Goal: Task Accomplishment & Management: Complete application form

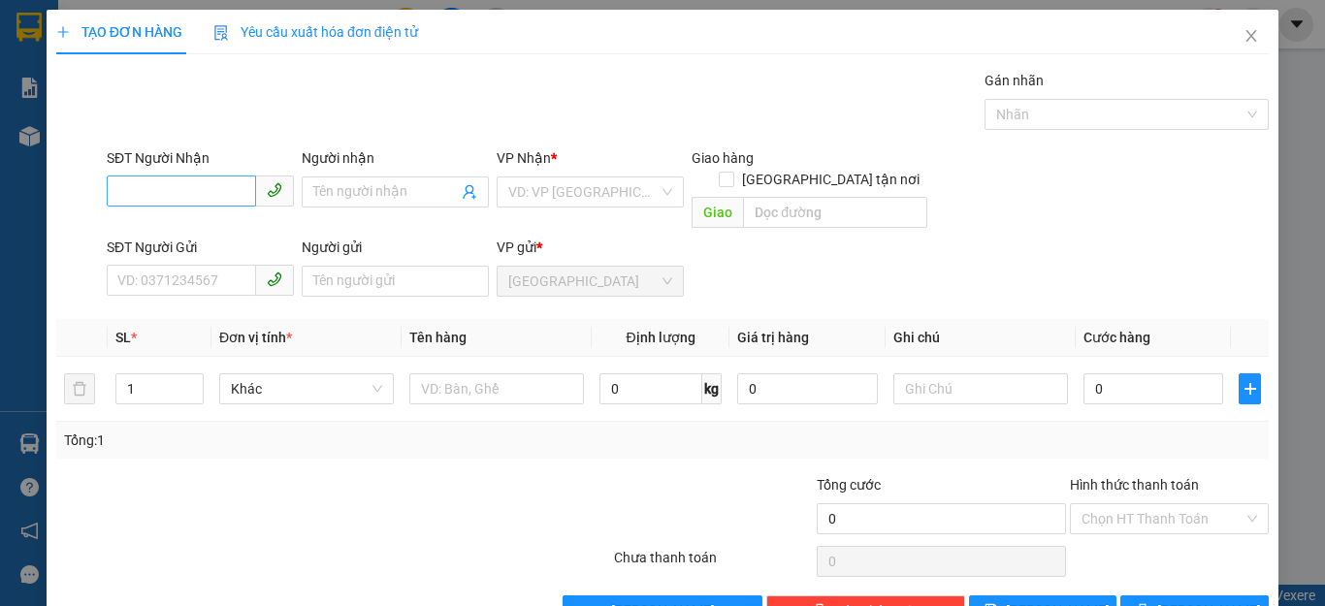
click at [118, 189] on input "SĐT Người Nhận" at bounding box center [181, 191] width 149 height 31
type input "0367723114"
click at [161, 225] on div "0367723114 - KIỀU" at bounding box center [197, 230] width 161 height 21
type input "KIỀU"
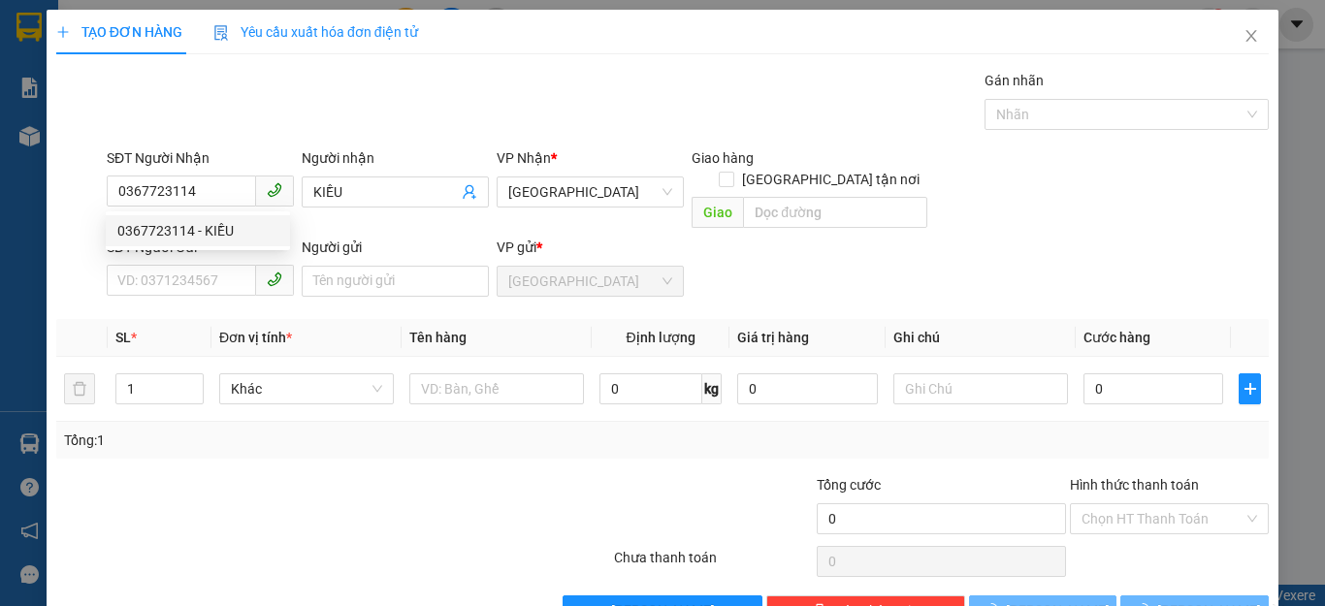
type input "40.000"
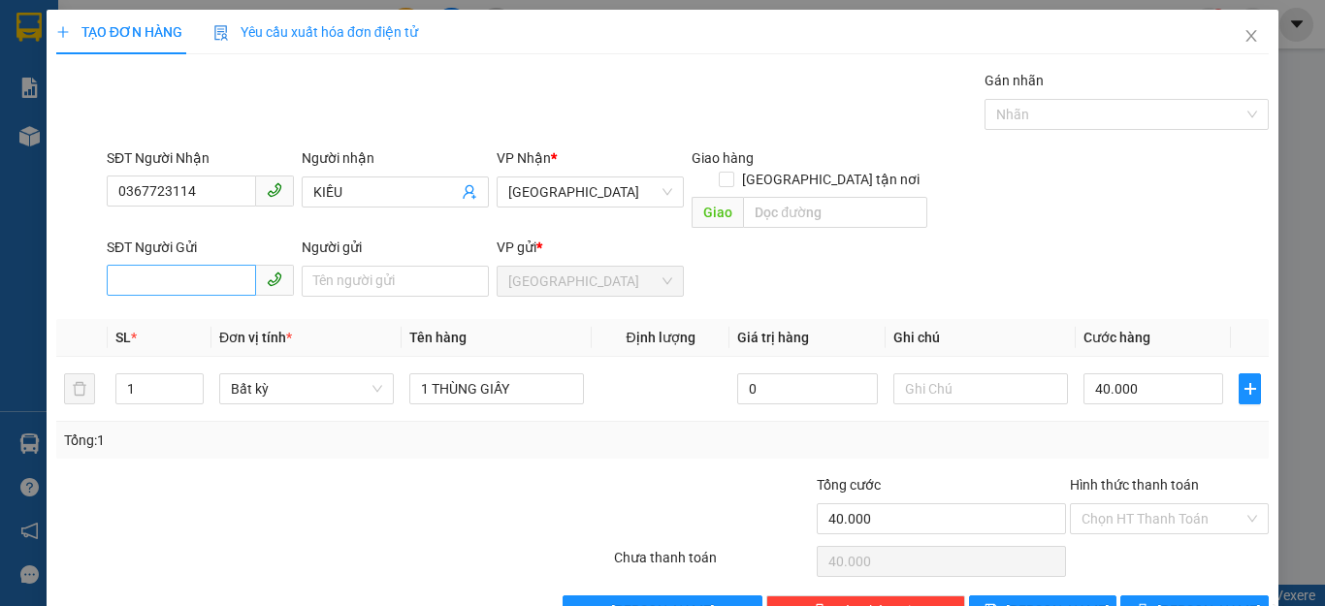
type input "0367723114"
click at [125, 265] on input "SĐT Người Gửi" at bounding box center [181, 280] width 149 height 31
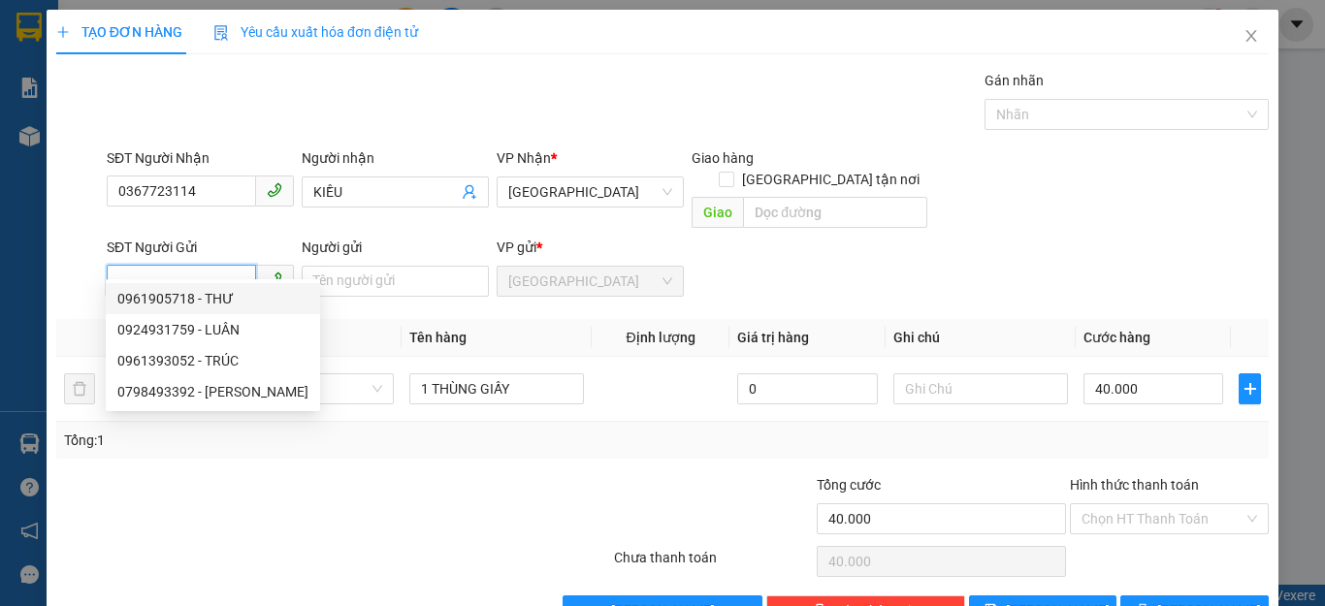
click at [153, 297] on div "0961905718 - THƯ" at bounding box center [212, 298] width 191 height 21
type input "0961905718"
type input "THƯ"
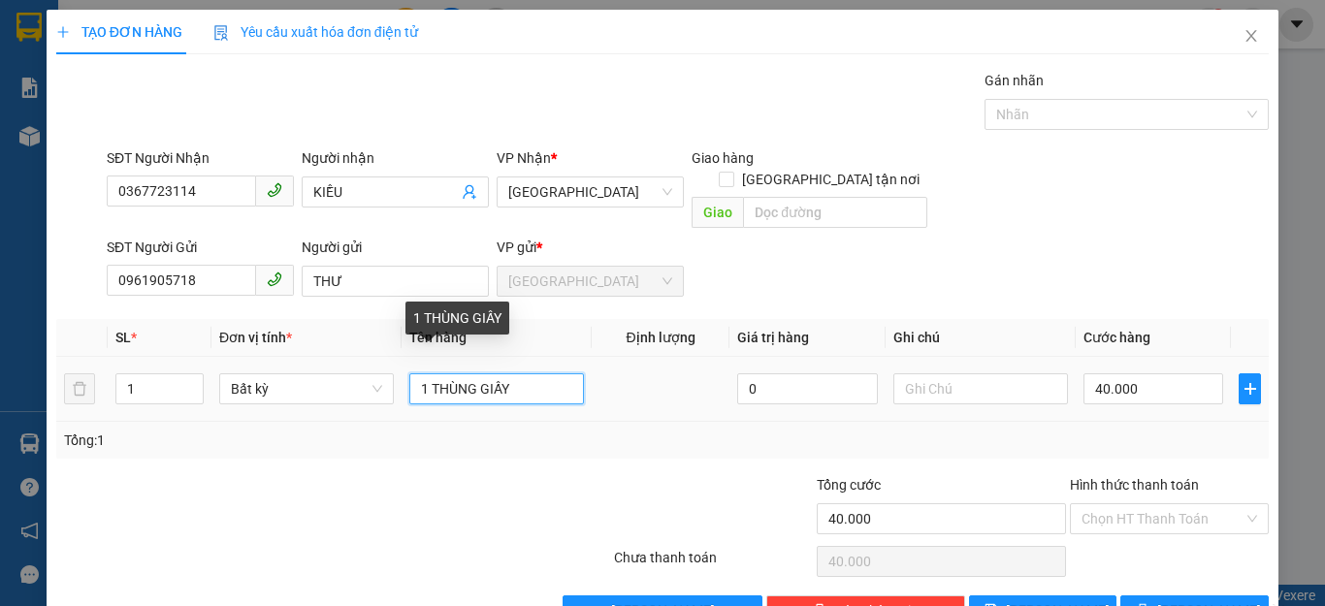
click at [504, 373] on input "1 THÙNG GIẤY" at bounding box center [496, 388] width 175 height 31
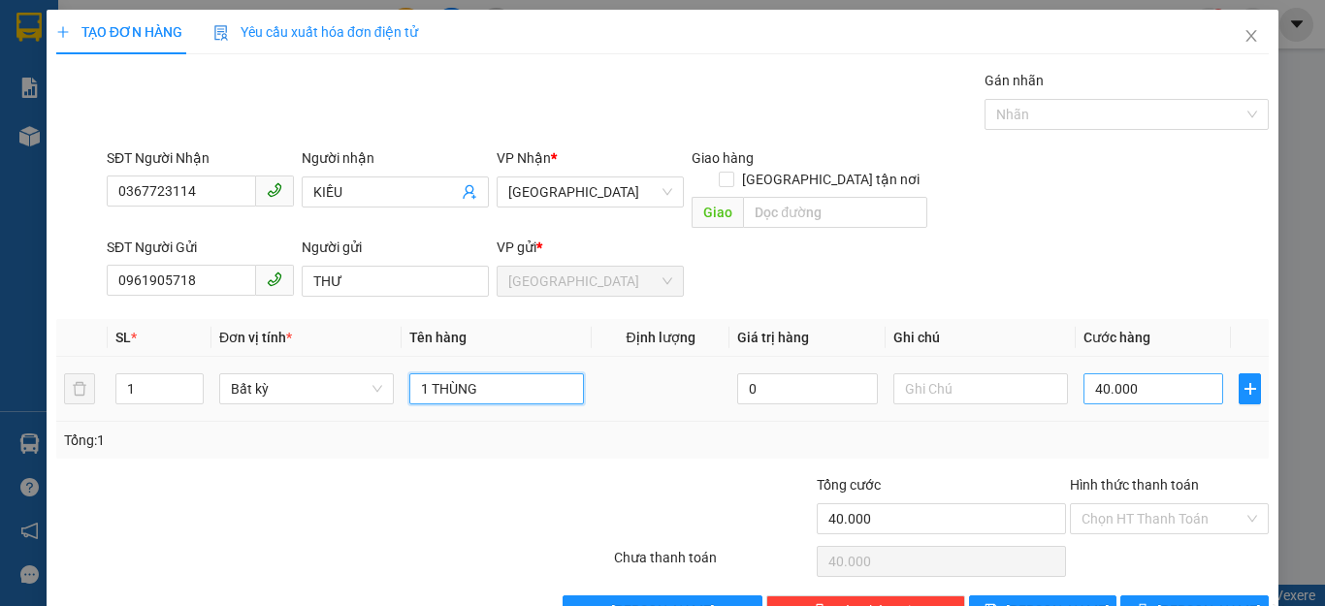
type input "1 THÙNG"
click at [1134, 373] on input "40.000" at bounding box center [1153, 388] width 140 height 31
type input "0"
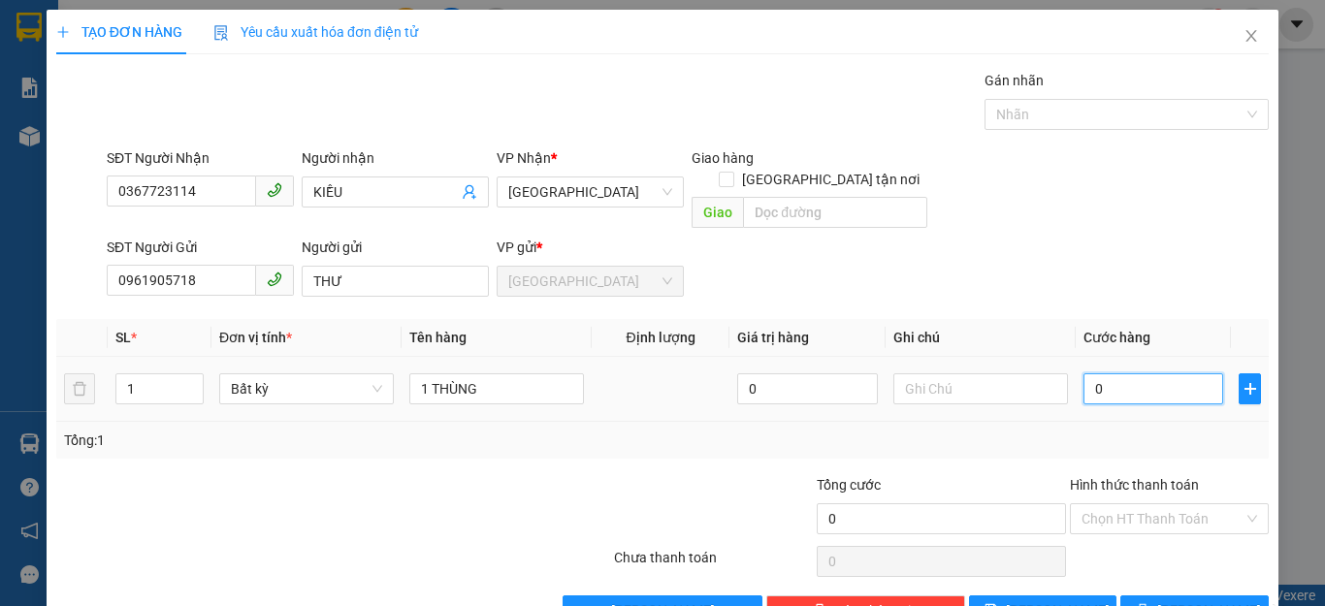
type input "5"
type input "05"
type input "50"
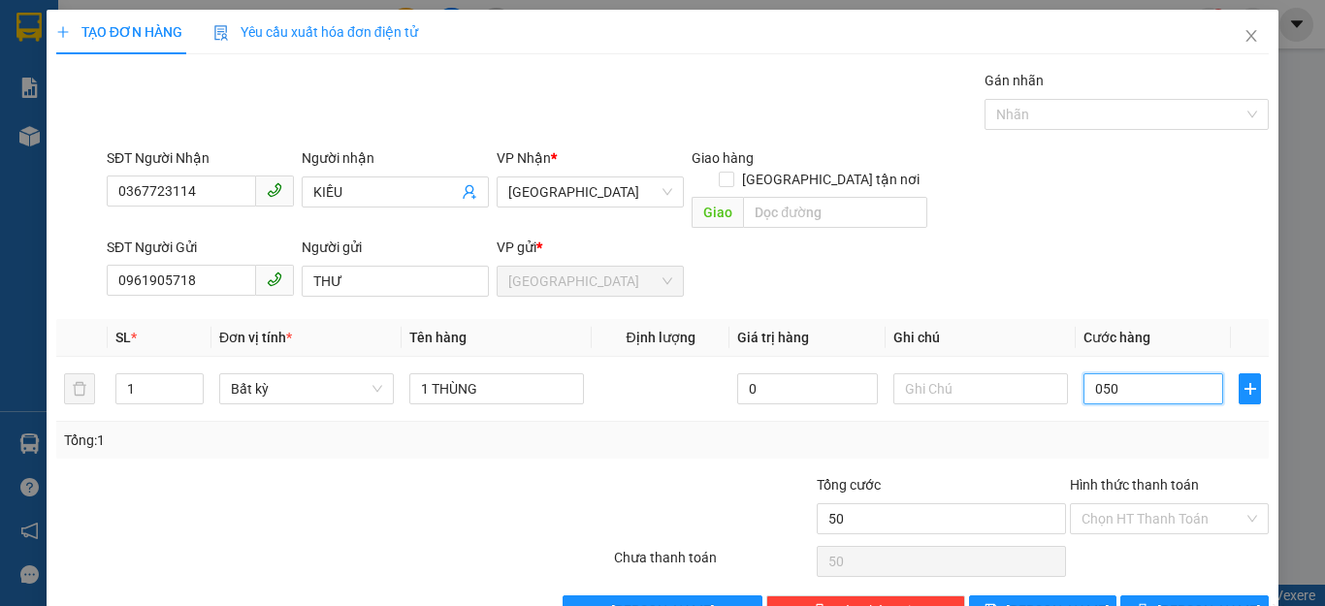
type input "050"
type input "50.000"
click at [1150, 430] on div "Tổng: 1" at bounding box center [662, 440] width 1197 height 21
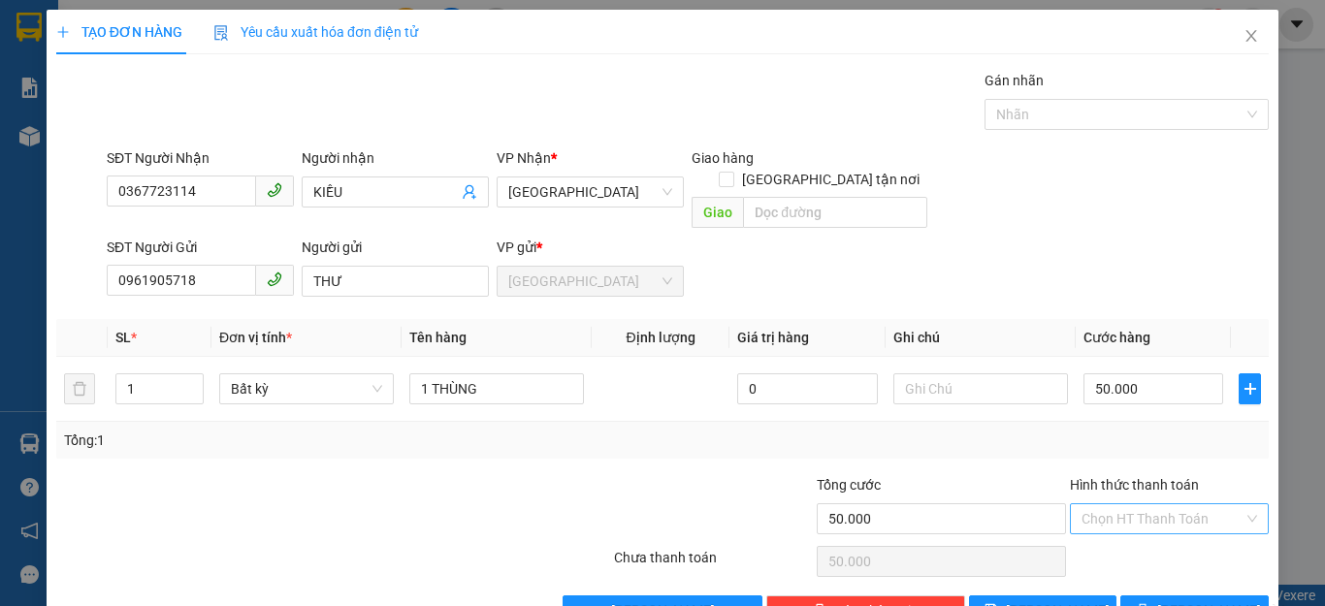
click at [1172, 504] on input "Hình thức thanh toán" at bounding box center [1162, 518] width 162 height 29
click at [1120, 539] on div "Tại văn phòng" at bounding box center [1155, 536] width 173 height 21
type input "0"
click at [1127, 596] on button "[PERSON_NAME] và In" at bounding box center [1194, 611] width 148 height 31
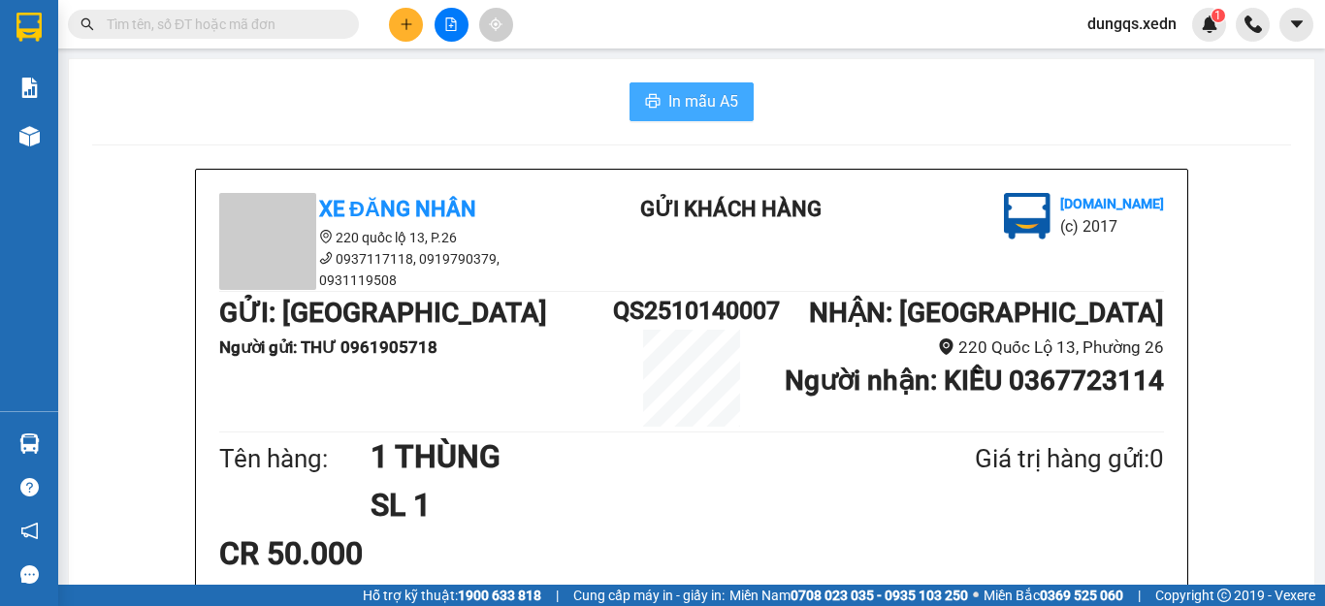
click at [657, 102] on button "In mẫu A5" at bounding box center [691, 101] width 124 height 39
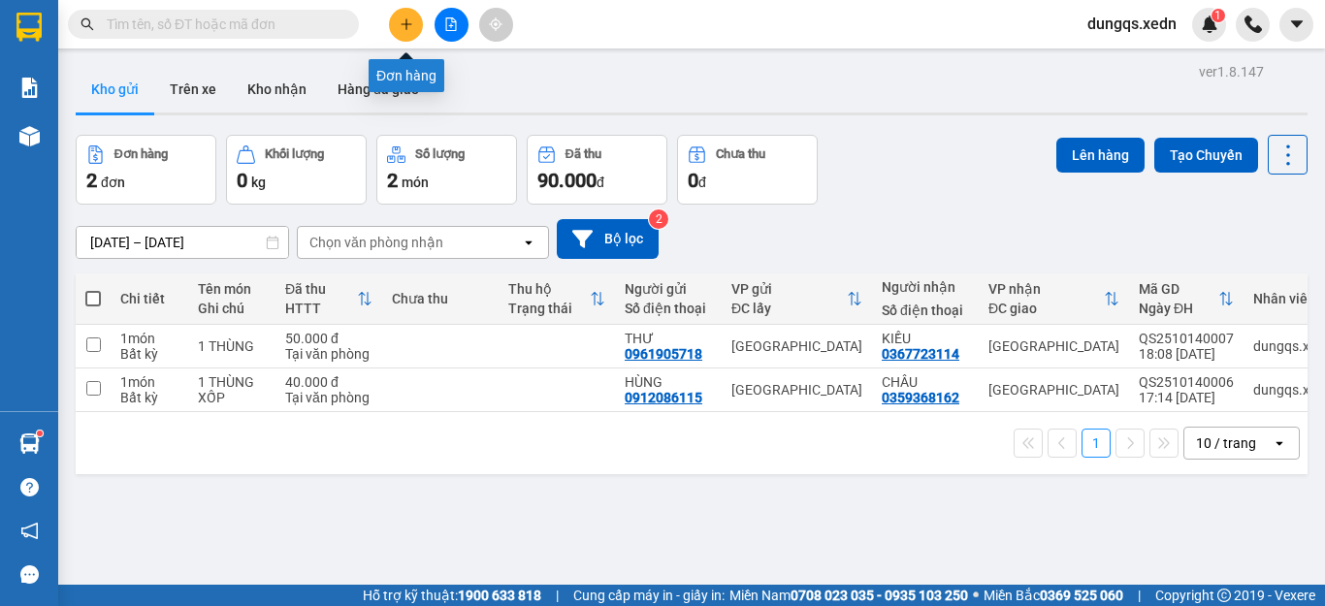
click at [405, 22] on icon "plus" at bounding box center [407, 24] width 14 height 14
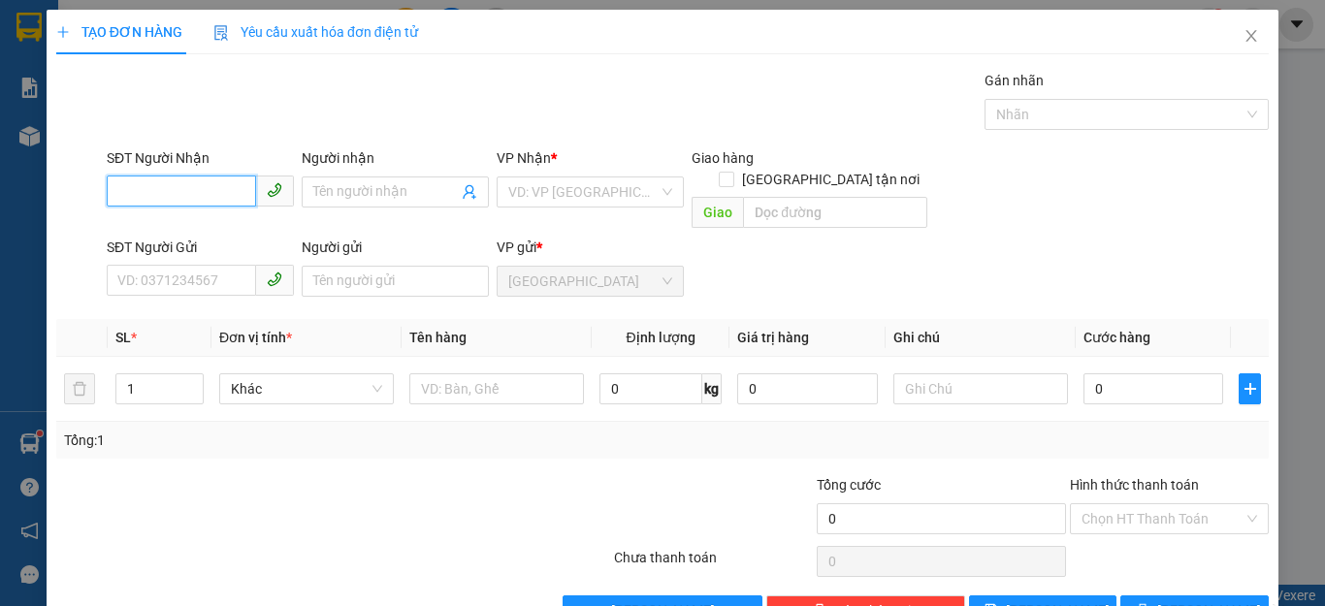
click at [115, 194] on input "SĐT Người Nhận" at bounding box center [181, 191] width 149 height 31
click at [169, 231] on div "0769771751 - [PERSON_NAME]" at bounding box center [212, 230] width 191 height 21
type input "0769771751"
type input "VŨ"
type input "NHÀ THỜ TRÀ CỔ TRÃNG BOM"
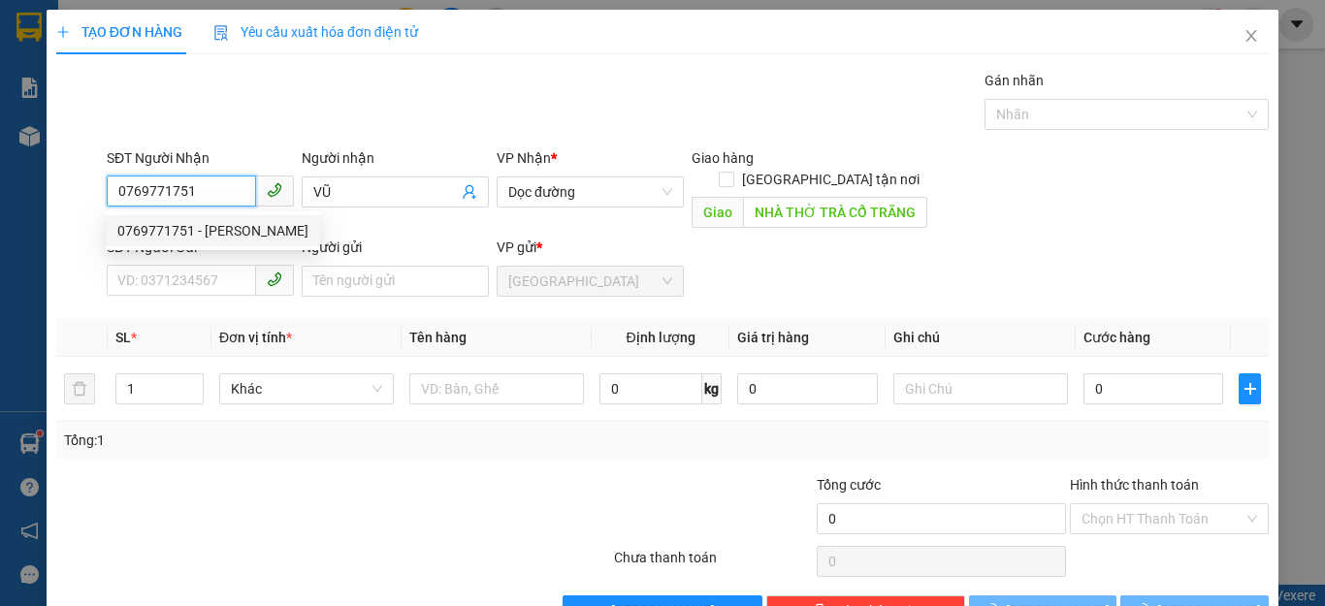
type input "50.000"
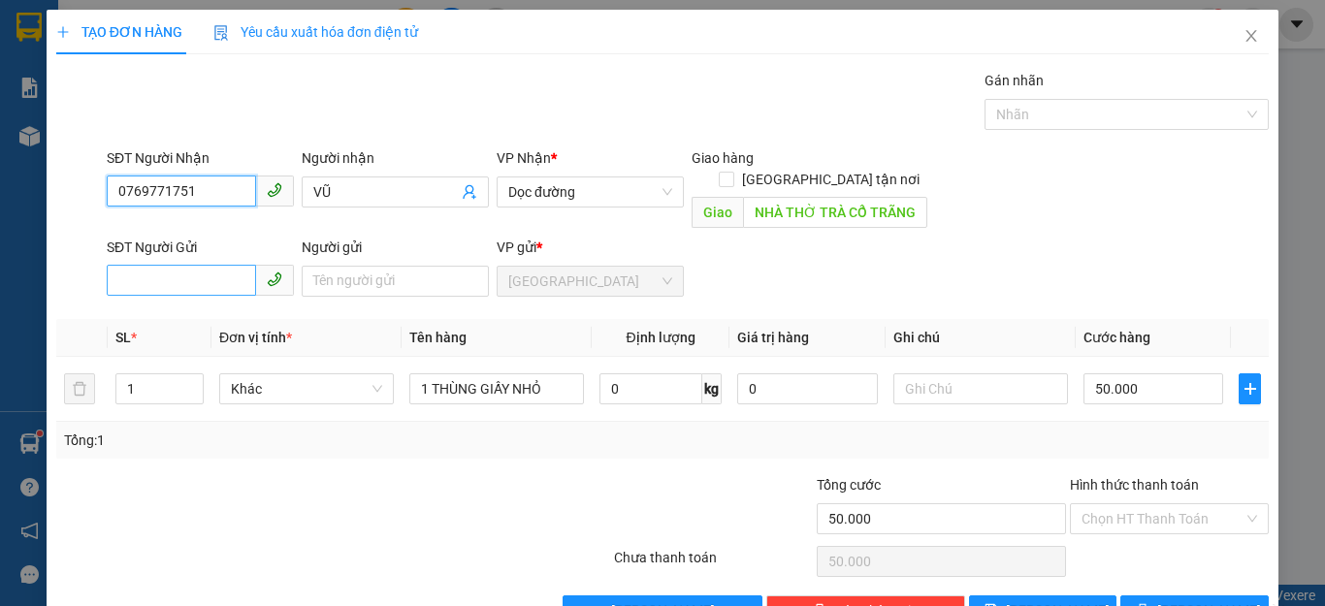
type input "0769771751"
click at [149, 265] on input "SĐT Người Gửi" at bounding box center [181, 280] width 149 height 31
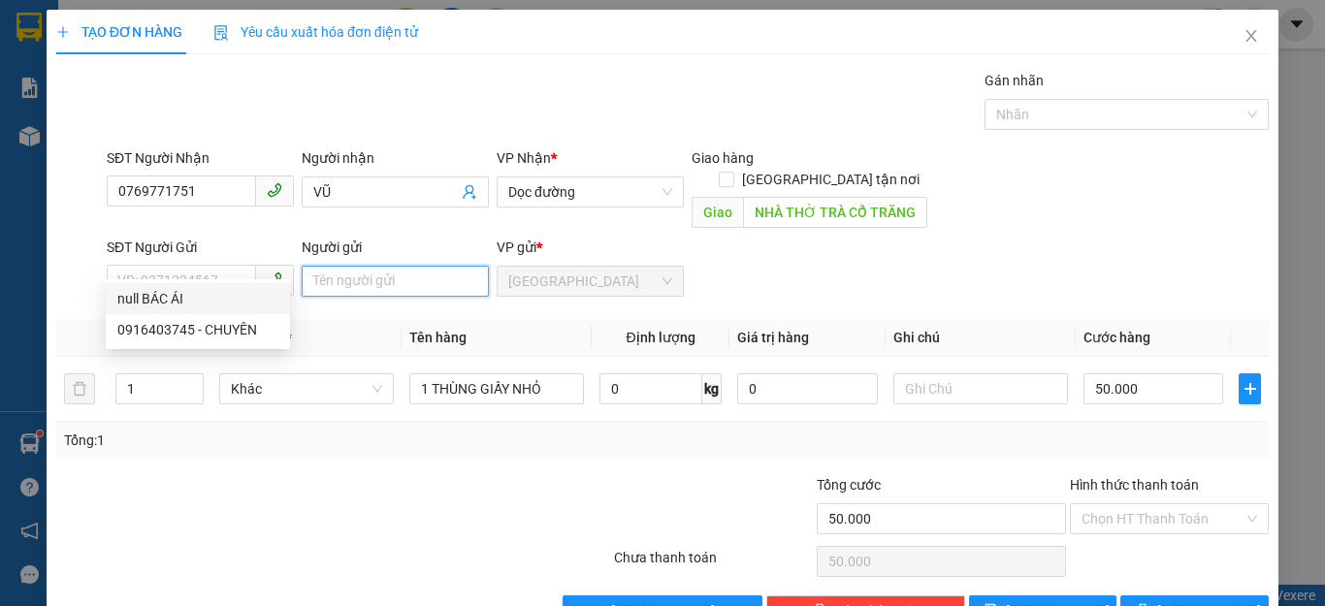
click at [304, 266] on input "Người gửi" at bounding box center [395, 281] width 187 height 31
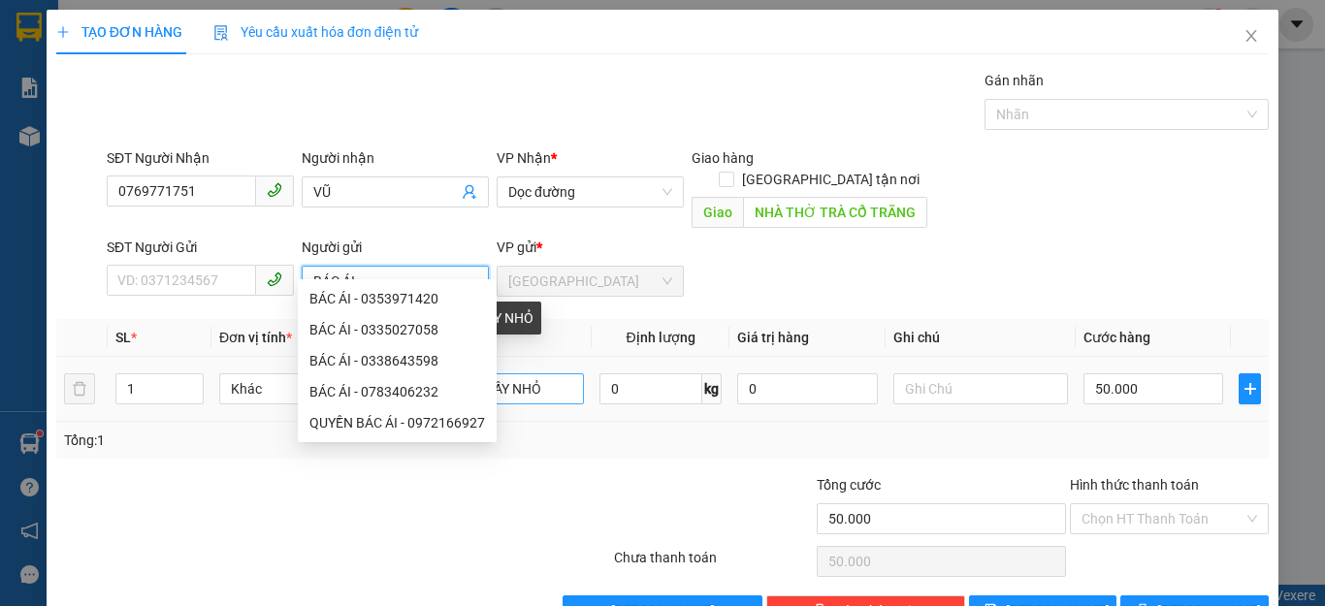
type input "BÁC ÁI"
click at [547, 373] on input "1 THÙNG GIẤY NHỎ" at bounding box center [496, 388] width 175 height 31
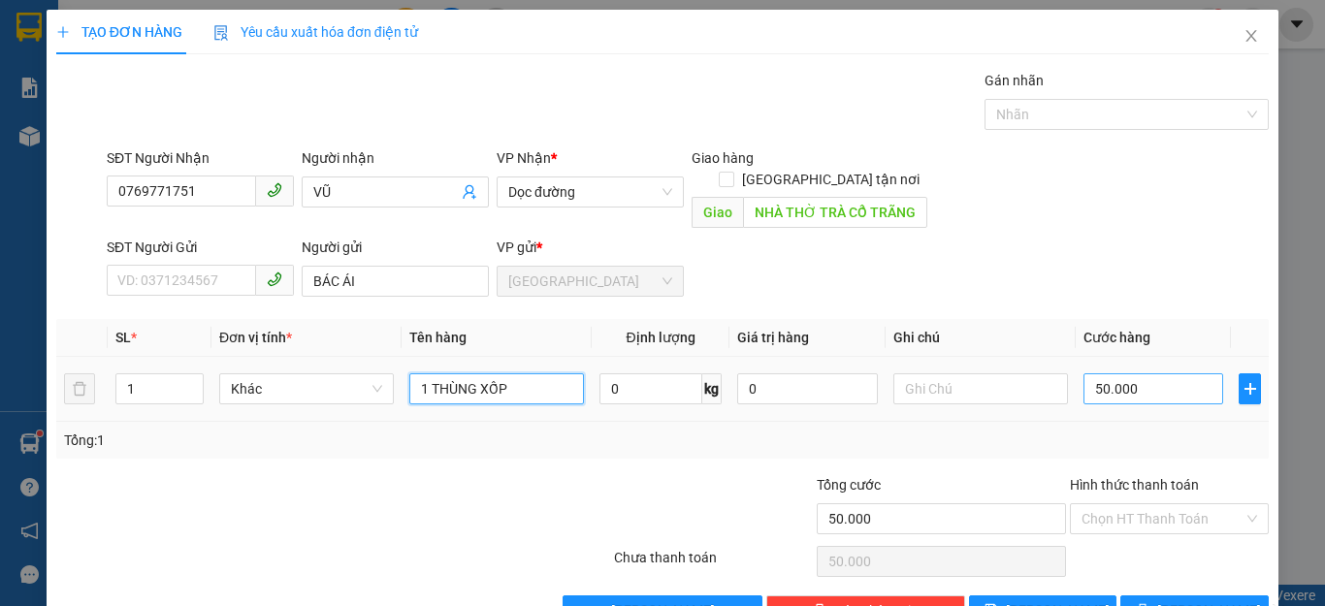
type input "1 THÙNG XỐP"
click at [1129, 373] on input "50.000" at bounding box center [1153, 388] width 140 height 31
type input "0"
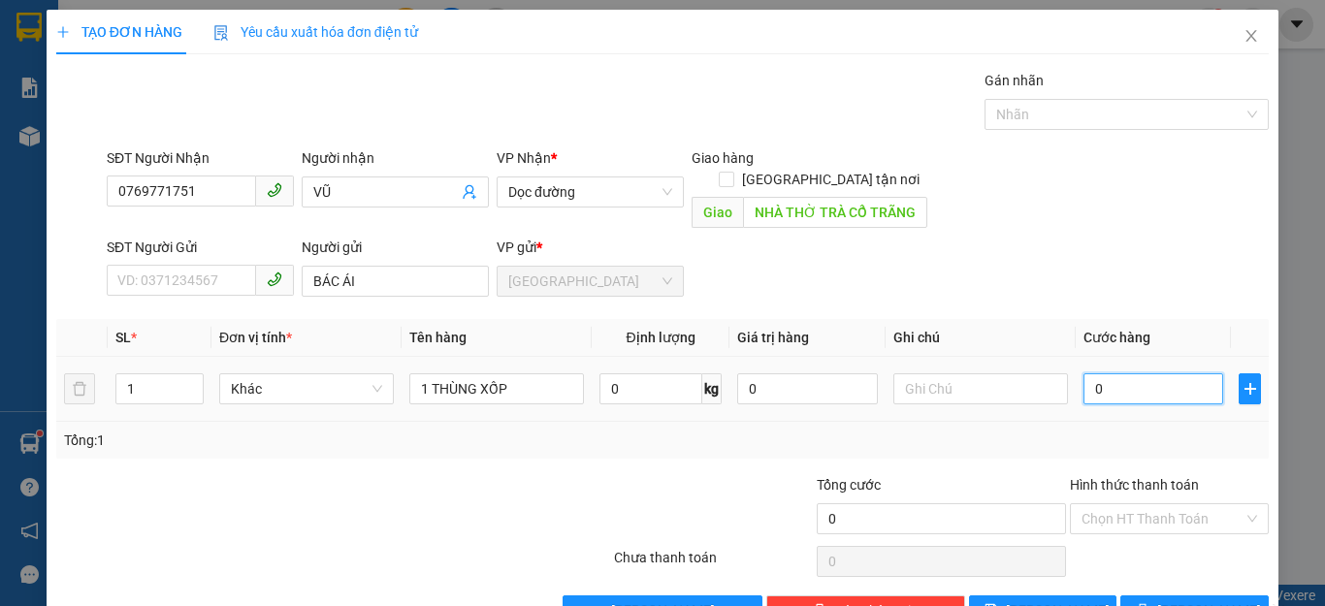
type input "6"
type input "06"
type input "60"
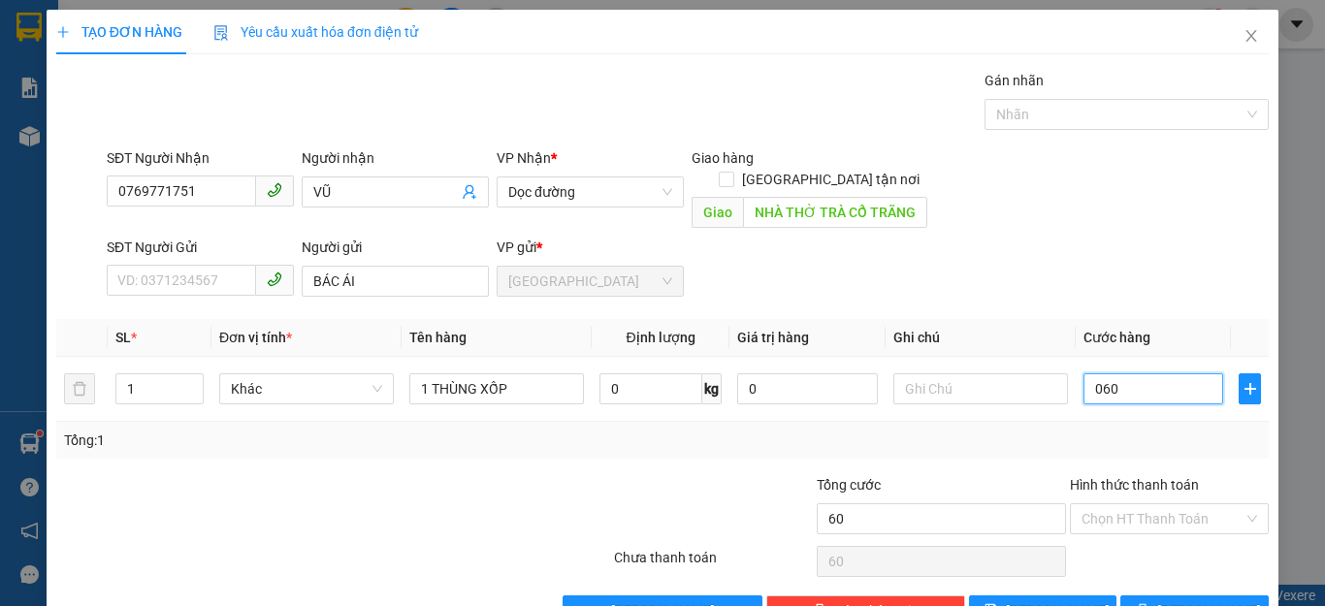
type input "060"
type input "60.000"
click at [1148, 422] on div "Tổng: 1" at bounding box center [662, 440] width 1212 height 37
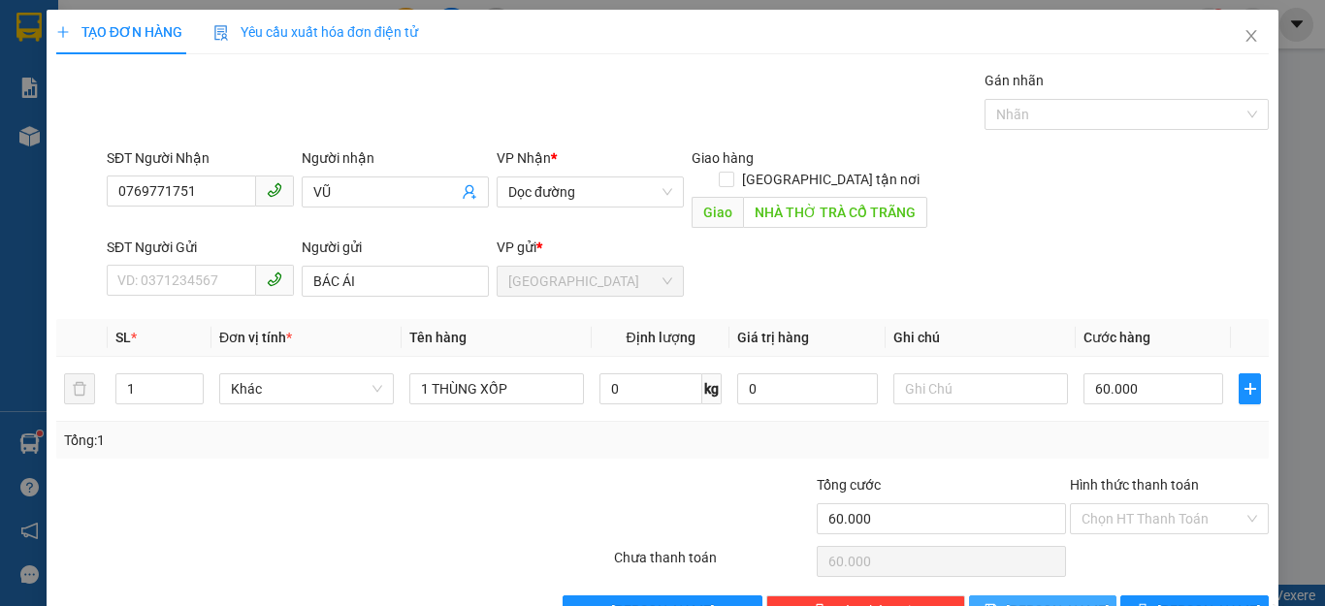
click at [998, 603] on icon "save" at bounding box center [991, 610] width 14 height 14
type input "0"
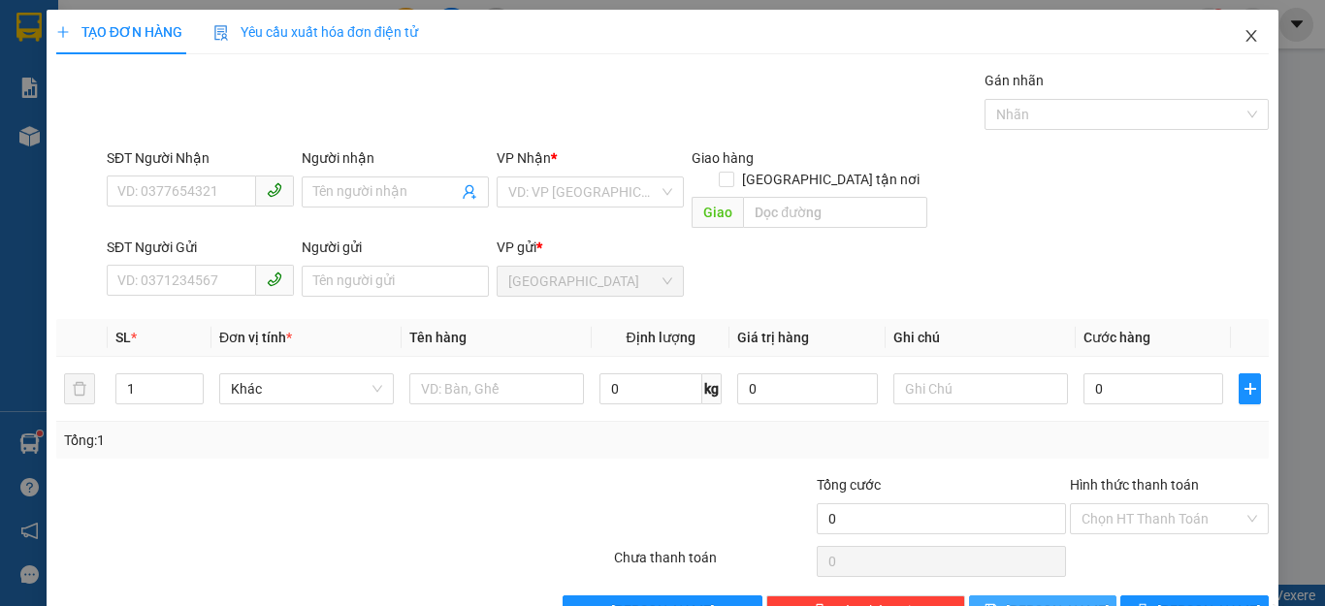
click at [1243, 35] on icon "close" at bounding box center [1251, 36] width 16 height 16
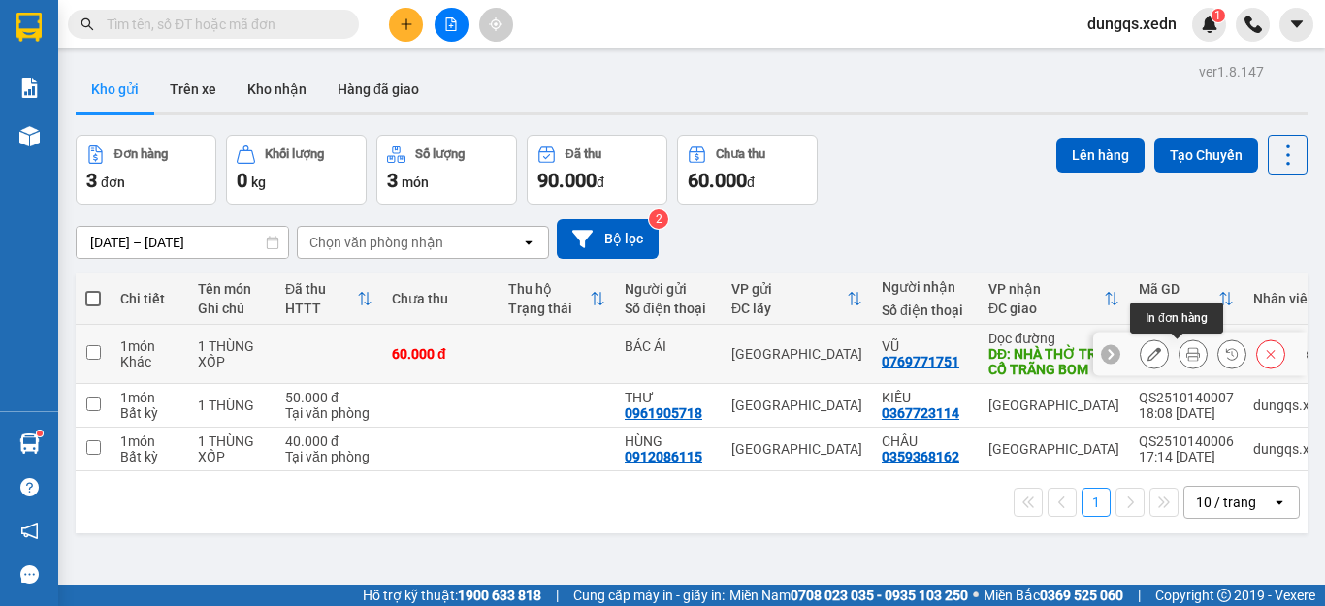
click at [1186, 349] on icon at bounding box center [1193, 354] width 14 height 14
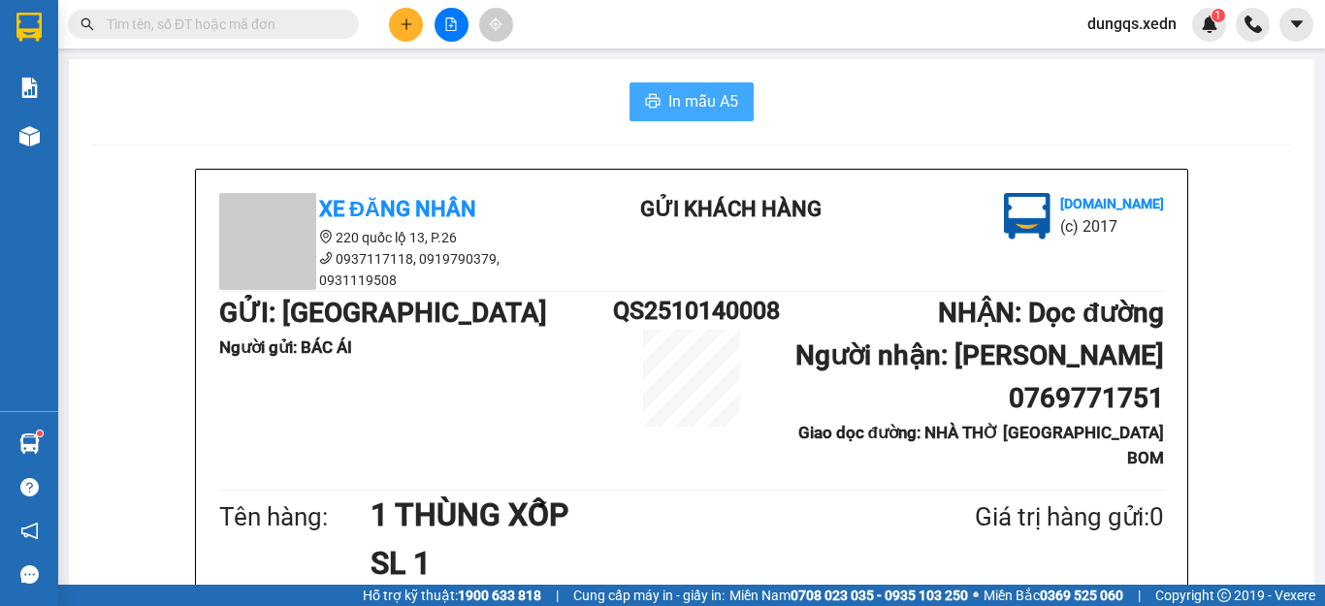
click at [697, 99] on span "In mẫu A5" at bounding box center [703, 101] width 70 height 24
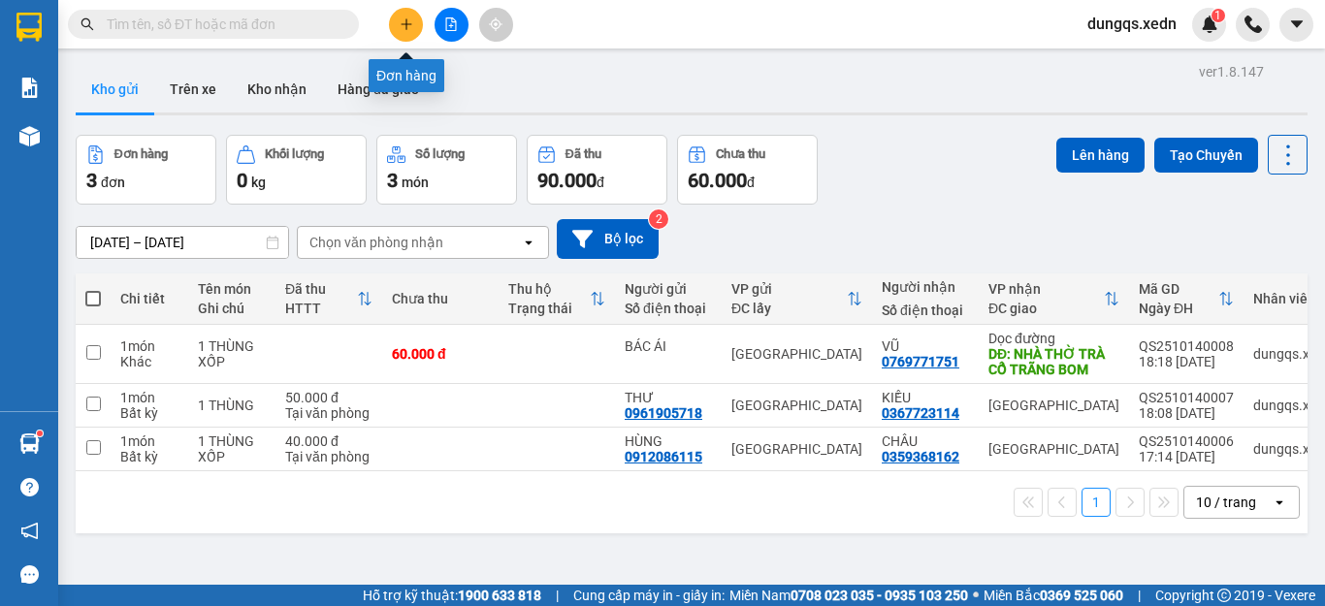
click at [406, 21] on icon "plus" at bounding box center [405, 23] width 1 height 11
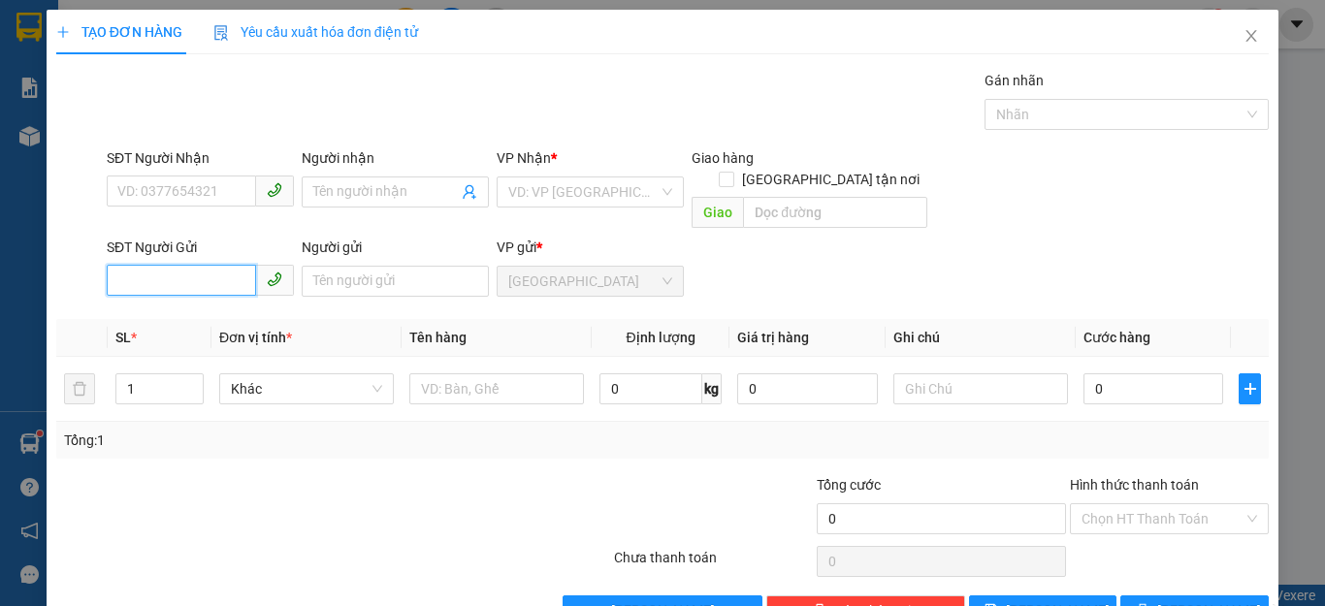
click at [114, 265] on input "SĐT Người Gửi" at bounding box center [181, 280] width 149 height 31
paste input "0913349299"
type input "0913349299"
click at [156, 303] on div "0913349299 - NG XUÂN KHA" at bounding box center [205, 298] width 176 height 21
type input "DẦU GIÂY"
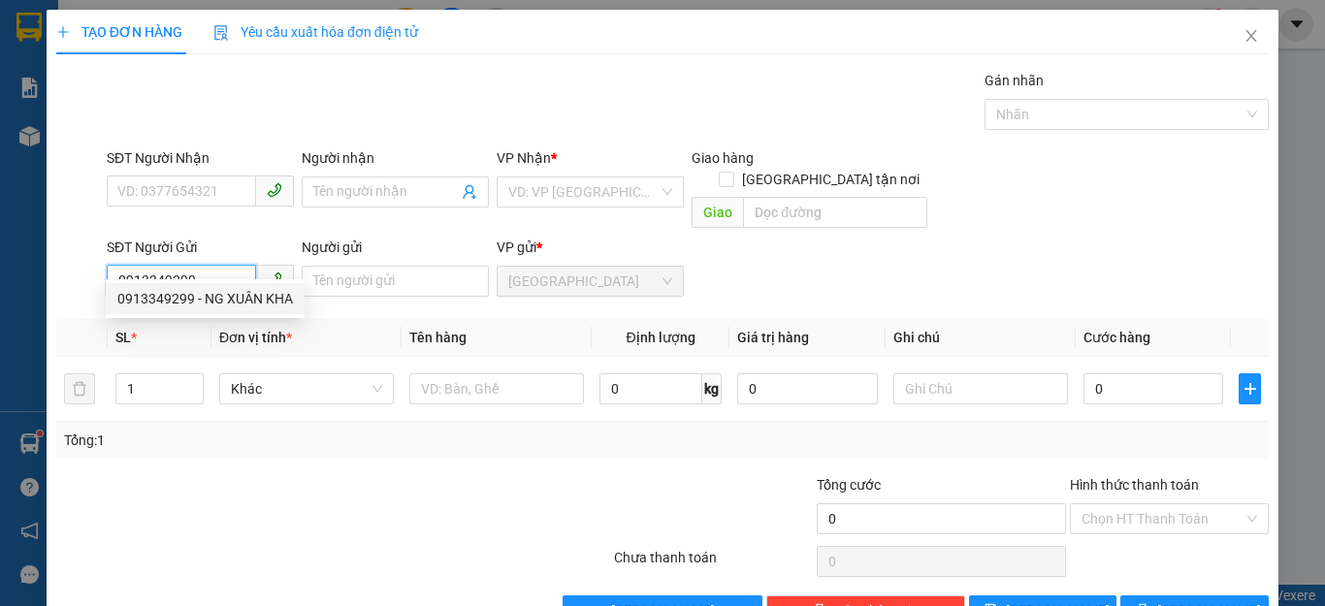
type input "DẦU DÂY"
type input "NG XUÂN KHA"
type input "240.000"
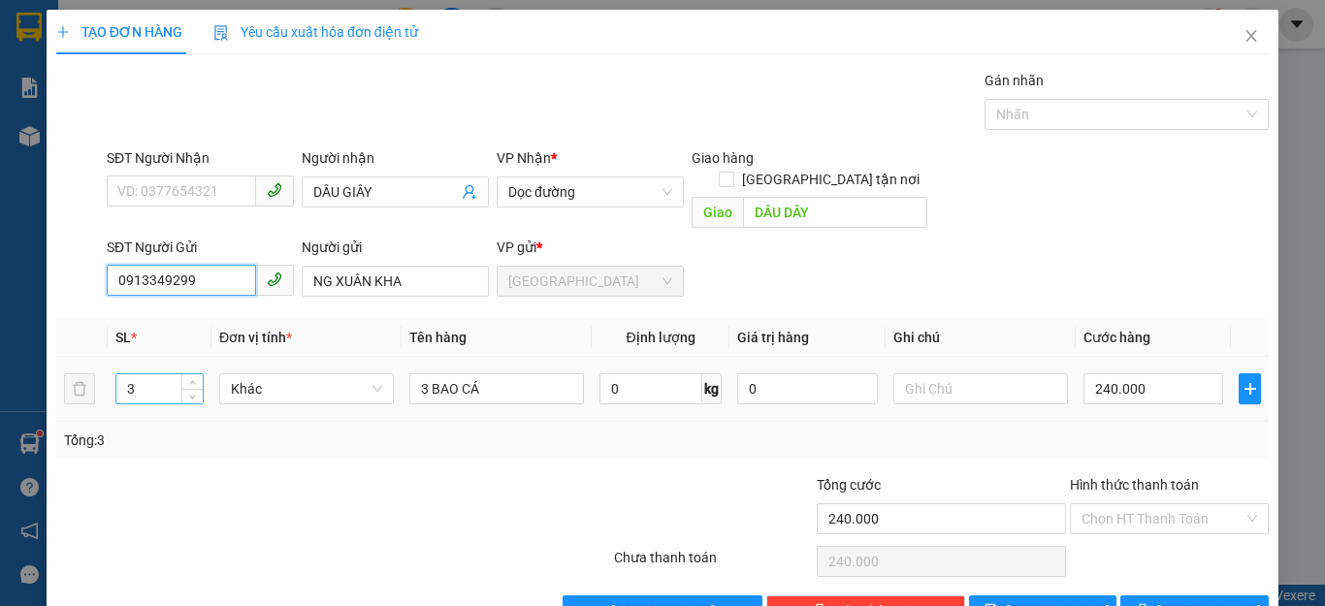
type input "0913349299"
click at [139, 374] on input "3" at bounding box center [159, 388] width 86 height 29
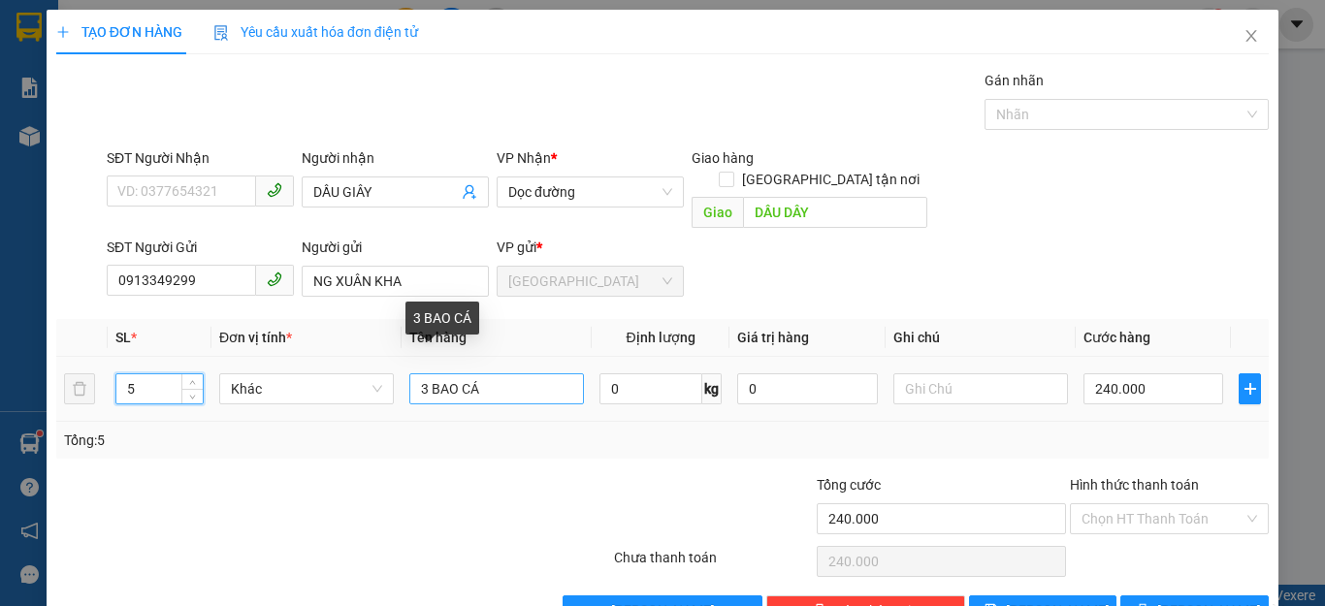
type input "5"
click at [422, 373] on input "3 BAO CÁ" at bounding box center [496, 388] width 175 height 31
type input "BAO CÁ"
type input "0"
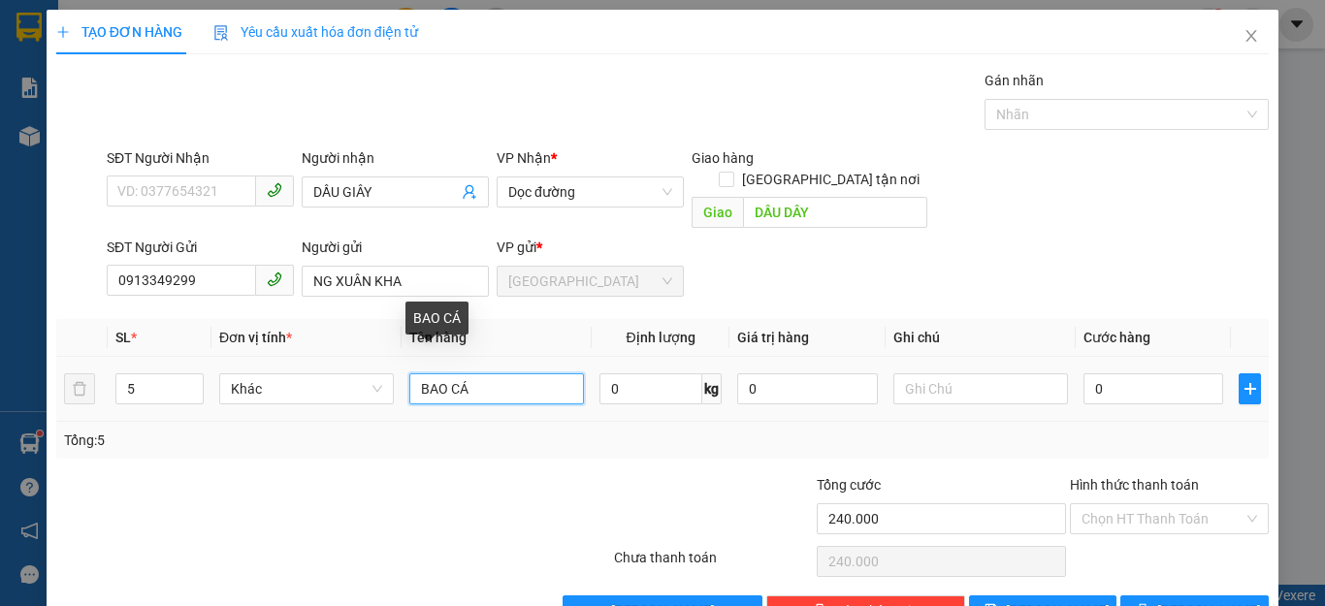
type input "0"
type input "5 BAO CÁ"
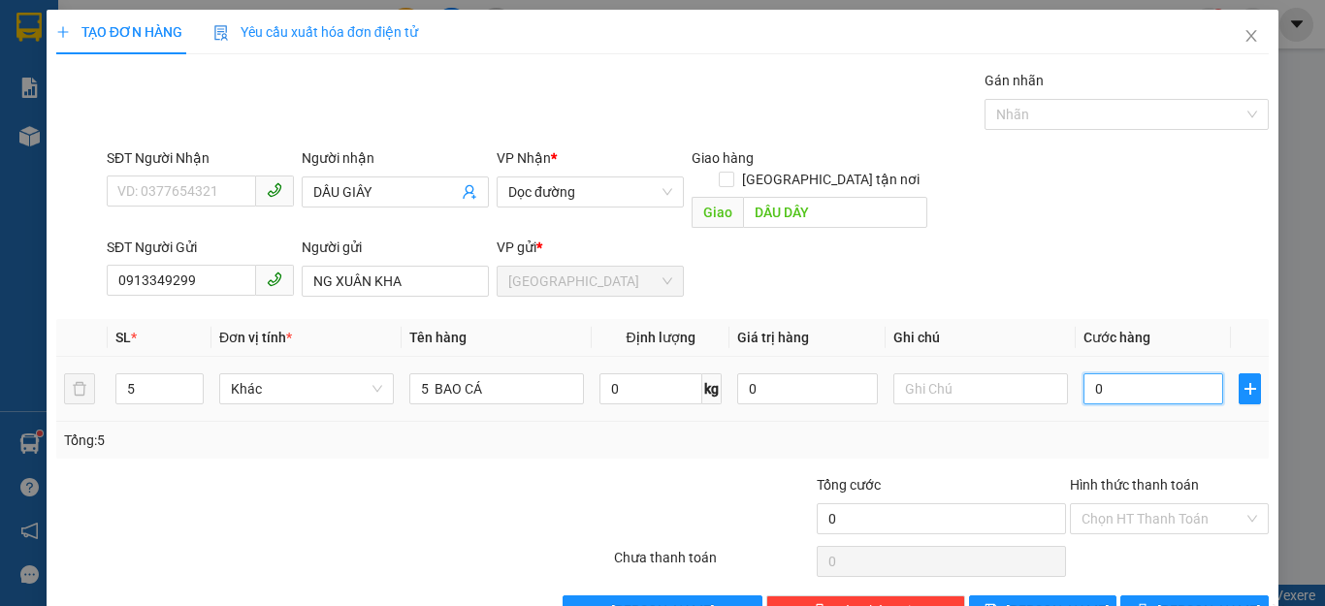
click at [1096, 373] on input "0" at bounding box center [1153, 388] width 140 height 31
type input "3"
type input "30"
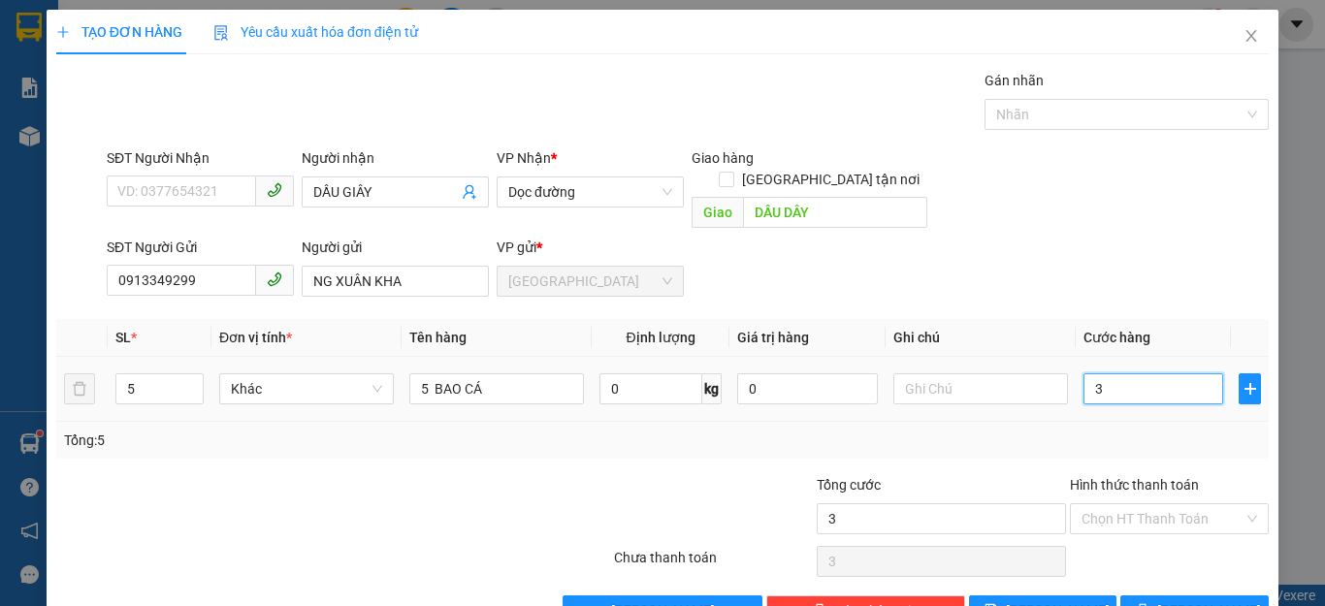
type input "30"
type input "3"
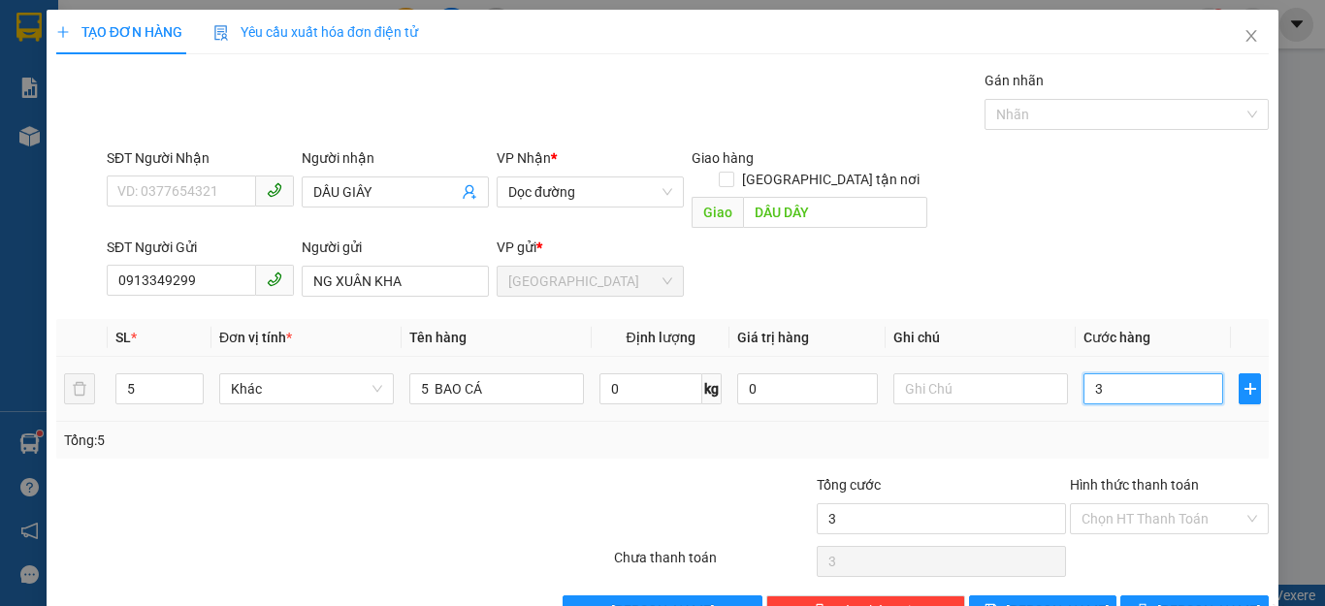
type input "0"
type input "4"
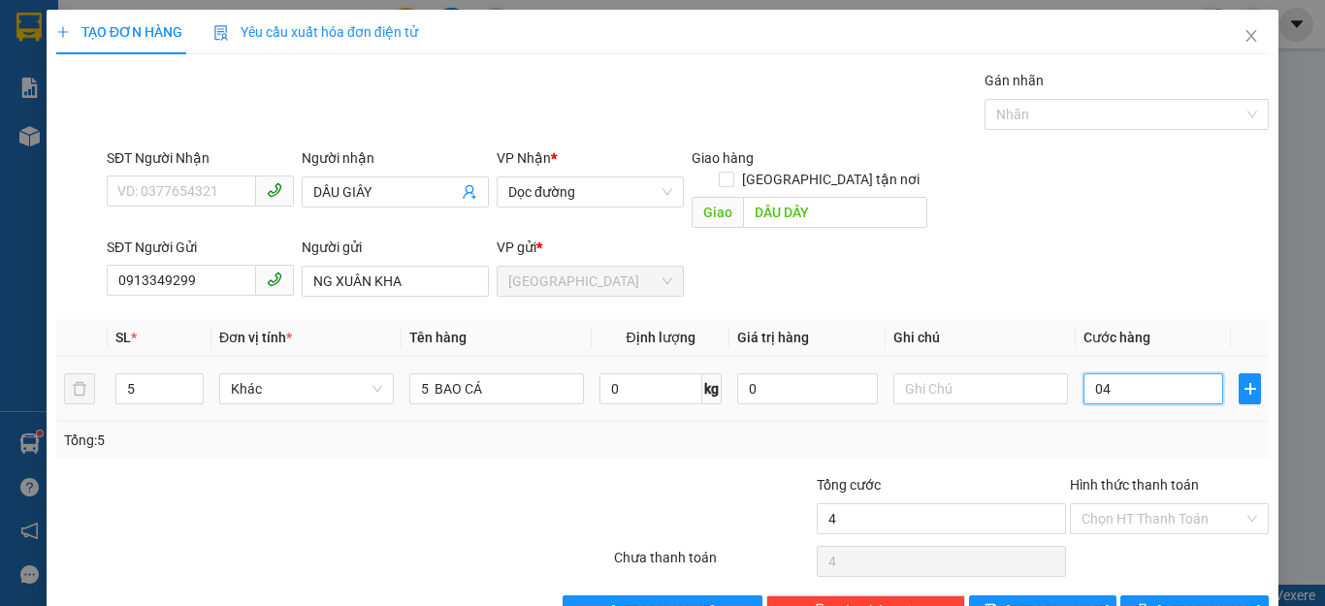
type input "40"
type input "400"
type input "400.000"
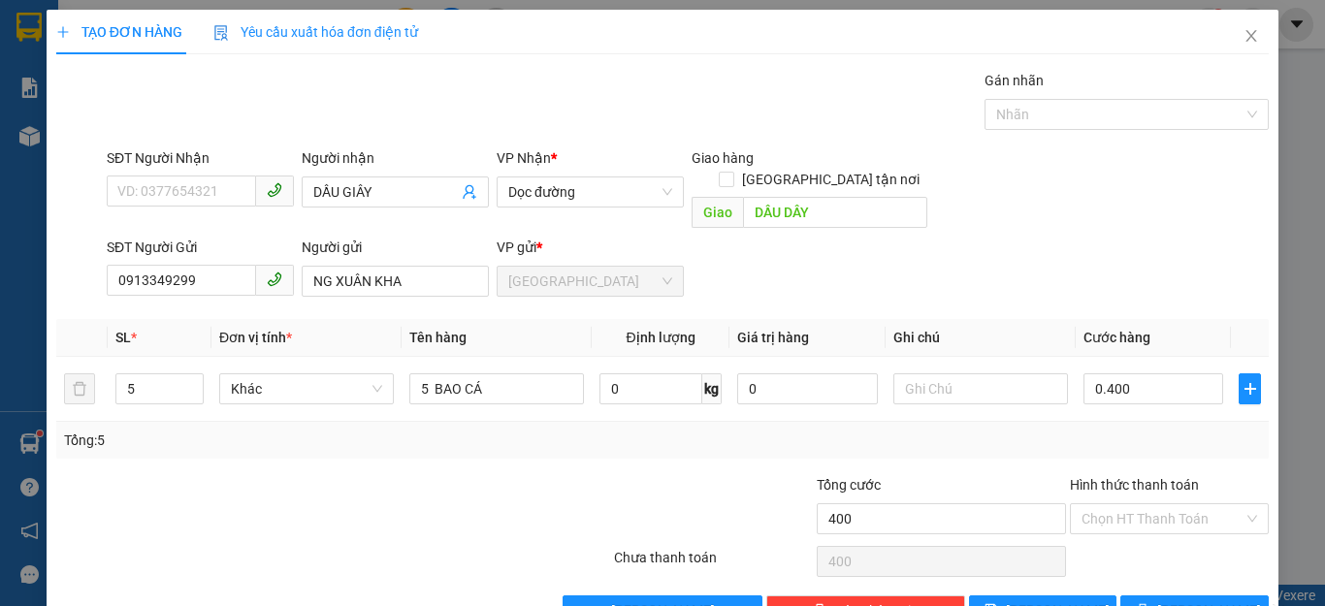
type input "400.000"
click at [1010, 430] on div "Tổng: 5" at bounding box center [662, 440] width 1197 height 21
click at [1000, 596] on button "[PERSON_NAME]" at bounding box center [1043, 611] width 148 height 31
type input "0"
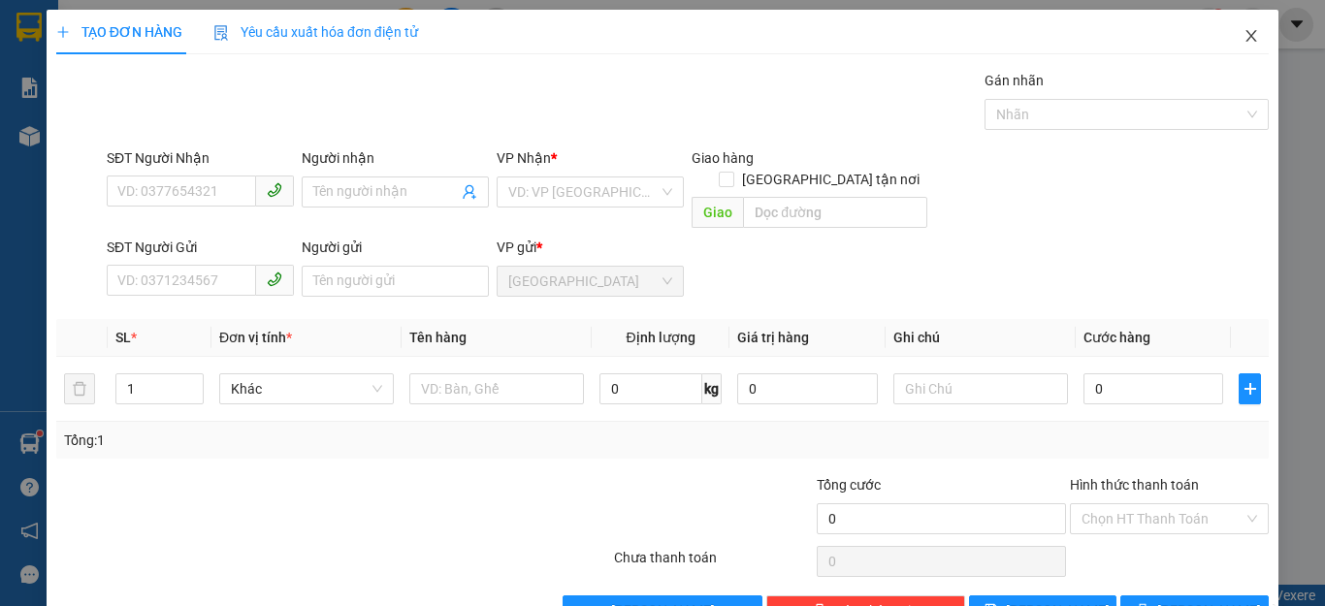
click at [1243, 38] on icon "close" at bounding box center [1251, 36] width 16 height 16
